Goal: Find contact information: Find contact information

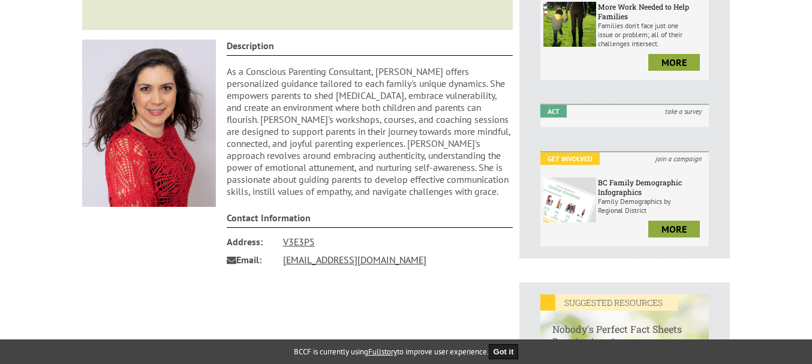
scroll to position [240, 0]
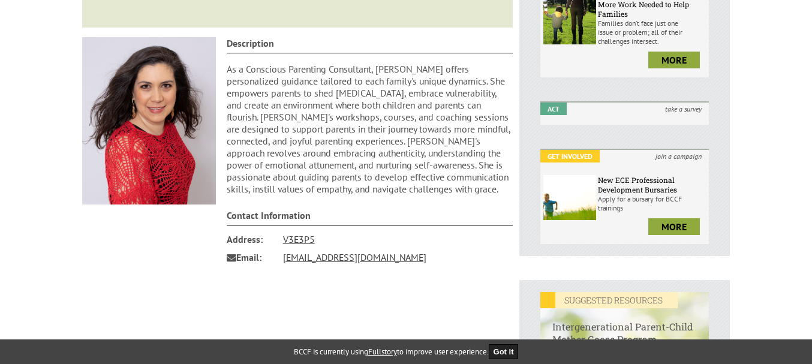
click at [311, 123] on p "As a Conscious Parenting Consultant, [PERSON_NAME] offers personalized guidance…" at bounding box center [370, 129] width 287 height 132
click at [372, 176] on p "As a Conscious Parenting Consultant, [PERSON_NAME] offers personalized guidance…" at bounding box center [370, 129] width 287 height 132
click at [375, 196] on div "Description As a Conscious Parenting Consultant, Delia offers personalized guid…" at bounding box center [370, 120] width 287 height 167
click at [356, 142] on p "As a Conscious Parenting Consultant, [PERSON_NAME] offers personalized guidance…" at bounding box center [370, 129] width 287 height 132
click at [357, 180] on p "As a Conscious Parenting Consultant, [PERSON_NAME] offers personalized guidance…" at bounding box center [370, 129] width 287 height 132
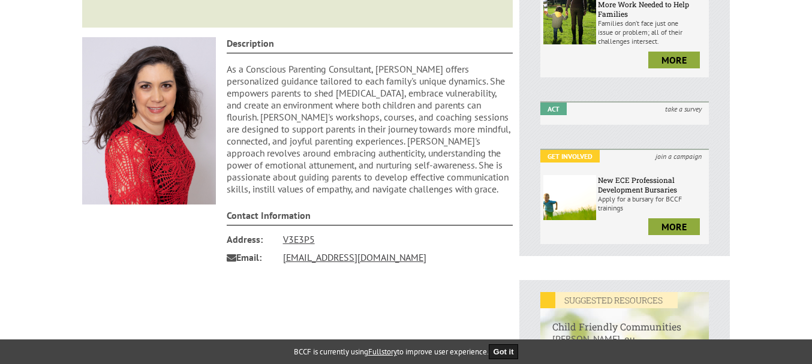
click at [252, 84] on p "As a Conscious Parenting Consultant, [PERSON_NAME] offers personalized guidance…" at bounding box center [370, 129] width 287 height 132
click at [381, 140] on p "As a Conscious Parenting Consultant, [PERSON_NAME] offers personalized guidance…" at bounding box center [370, 129] width 287 height 132
click at [381, 150] on p "As a Conscious Parenting Consultant, [PERSON_NAME] offers personalized guidance…" at bounding box center [370, 129] width 287 height 132
click at [378, 177] on p "As a Conscious Parenting Consultant, [PERSON_NAME] offers personalized guidance…" at bounding box center [370, 129] width 287 height 132
click at [394, 201] on div "Description As a Conscious Parenting Consultant, Delia offers personalized guid…" at bounding box center [370, 120] width 287 height 167
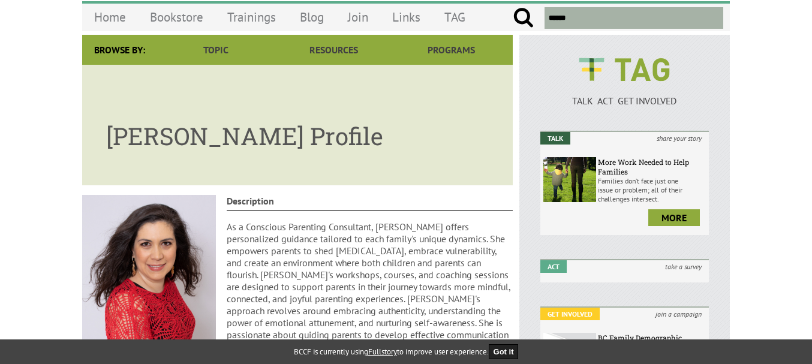
scroll to position [60, 0]
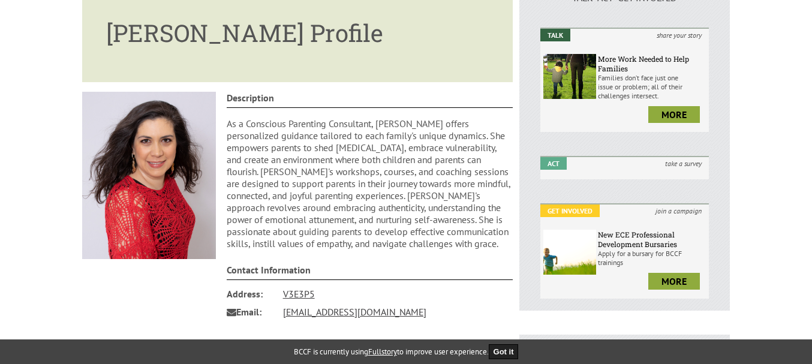
scroll to position [120, 0]
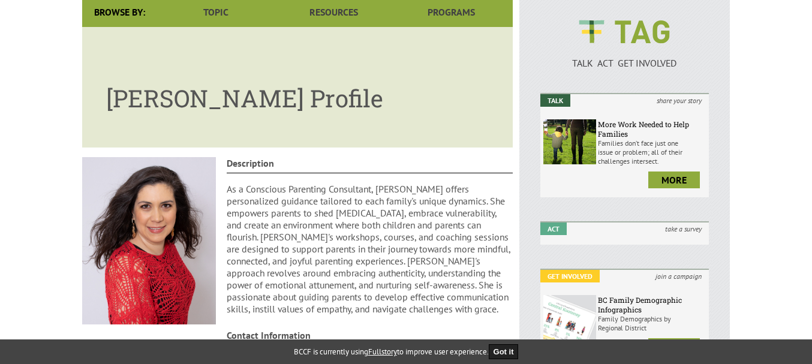
drag, startPoint x: 315, startPoint y: 97, endPoint x: 113, endPoint y: 89, distance: 202.2
click at [113, 89] on h1 "[PERSON_NAME] Profile" at bounding box center [297, 92] width 383 height 44
copy h1 "[PERSON_NAME]"
click at [309, 252] on p "As a Conscious Parenting Consultant, [PERSON_NAME] offers personalized guidance…" at bounding box center [370, 249] width 287 height 132
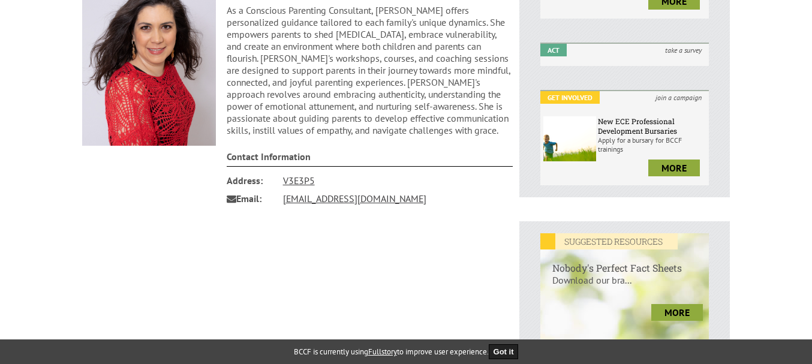
scroll to position [300, 0]
